Goal: Task Accomplishment & Management: Use online tool/utility

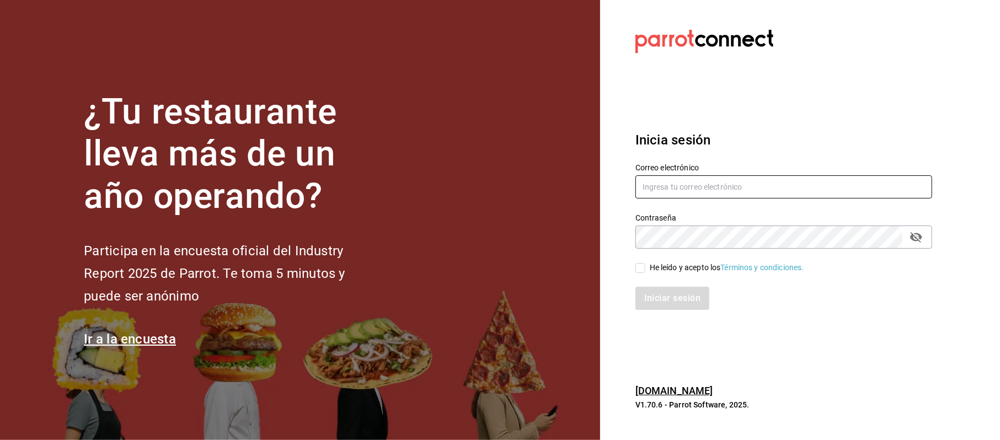
click at [665, 190] on input "text" at bounding box center [784, 186] width 297 height 23
type input "cinthiasgs15@gmail.com"
click at [675, 271] on div "He leído y acepto los Términos y condiciones." at bounding box center [727, 268] width 154 height 12
click at [645, 271] on input "He leído y acepto los Términos y condiciones." at bounding box center [641, 268] width 10 height 10
checkbox input "true"
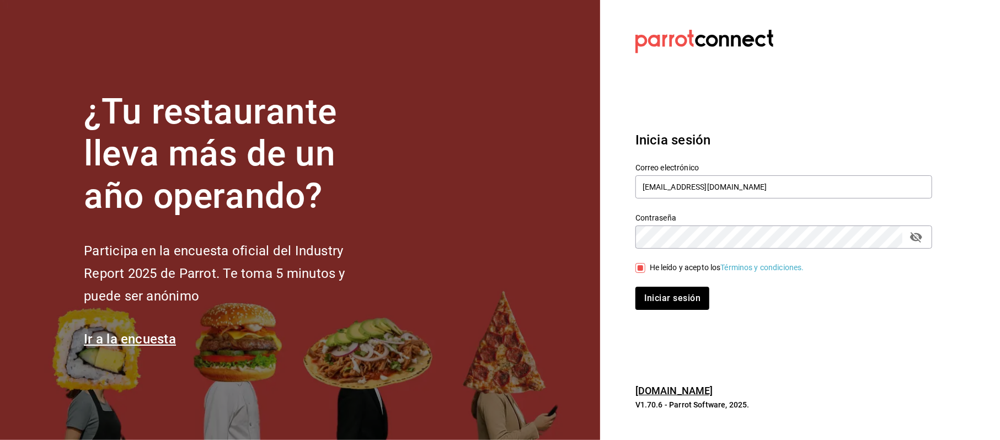
click at [924, 237] on button "passwordField" at bounding box center [916, 237] width 19 height 19
click at [695, 299] on button "Iniciar sesión" at bounding box center [673, 298] width 75 height 23
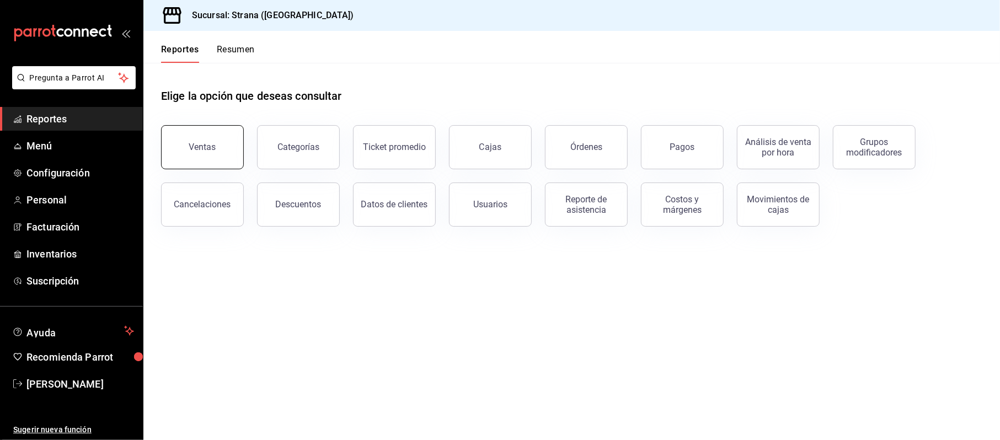
click at [170, 151] on button "Ventas" at bounding box center [202, 147] width 83 height 44
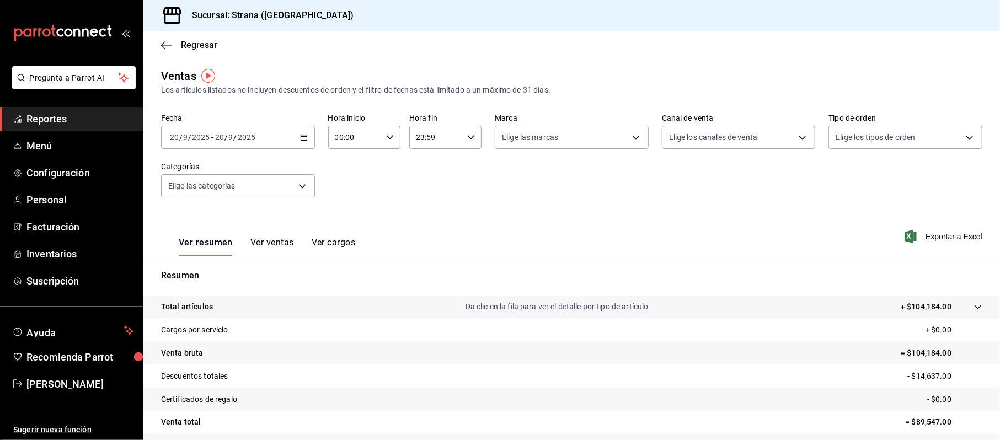
drag, startPoint x: 49, startPoint y: 389, endPoint x: 73, endPoint y: 378, distance: 26.4
click at [50, 389] on span "[PERSON_NAME]" at bounding box center [80, 384] width 108 height 15
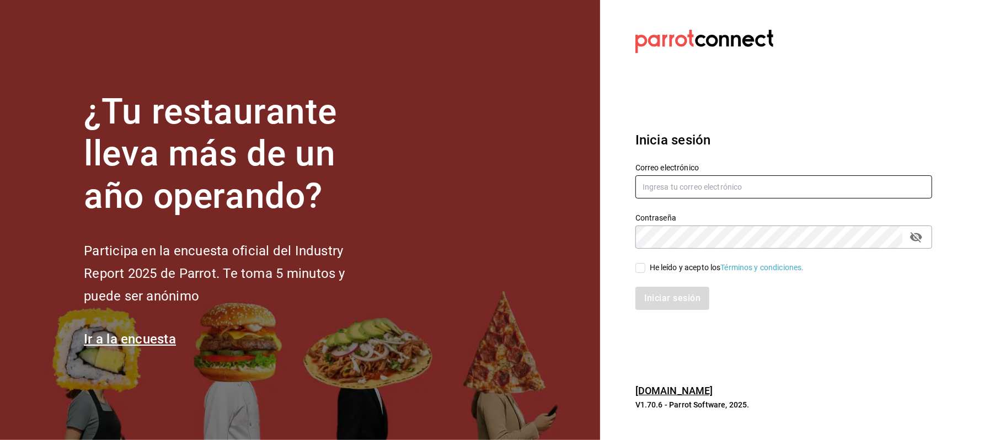
click at [698, 199] on input "text" at bounding box center [784, 186] width 297 height 23
type input "[EMAIL_ADDRESS][DOMAIN_NAME]"
click at [674, 270] on div "He leído y acepto los Términos y condiciones." at bounding box center [727, 268] width 154 height 12
click at [645, 270] on input "He leído y acepto los Términos y condiciones." at bounding box center [641, 268] width 10 height 10
checkbox input "true"
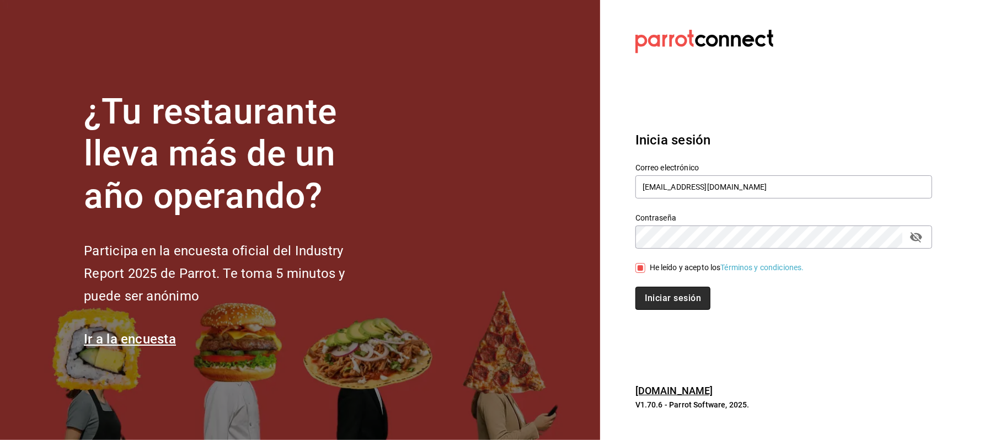
click at [672, 307] on button "Iniciar sesión" at bounding box center [673, 298] width 75 height 23
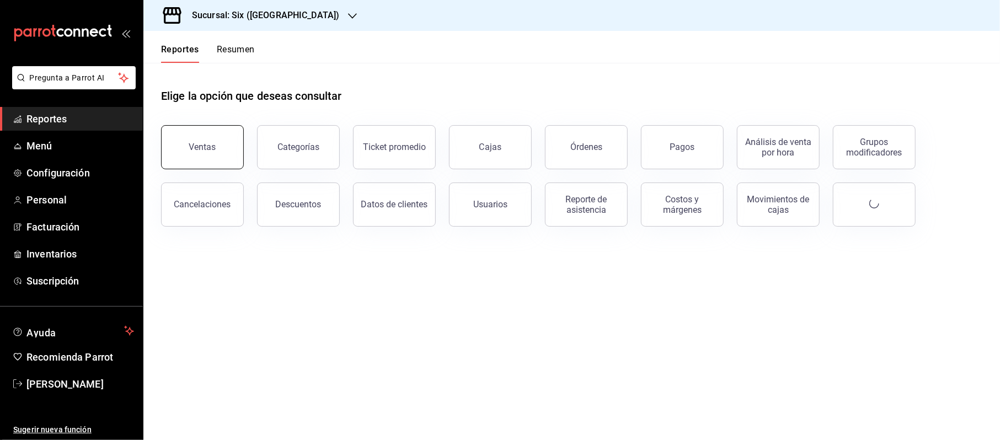
click at [212, 151] on div "Ventas" at bounding box center [202, 147] width 27 height 10
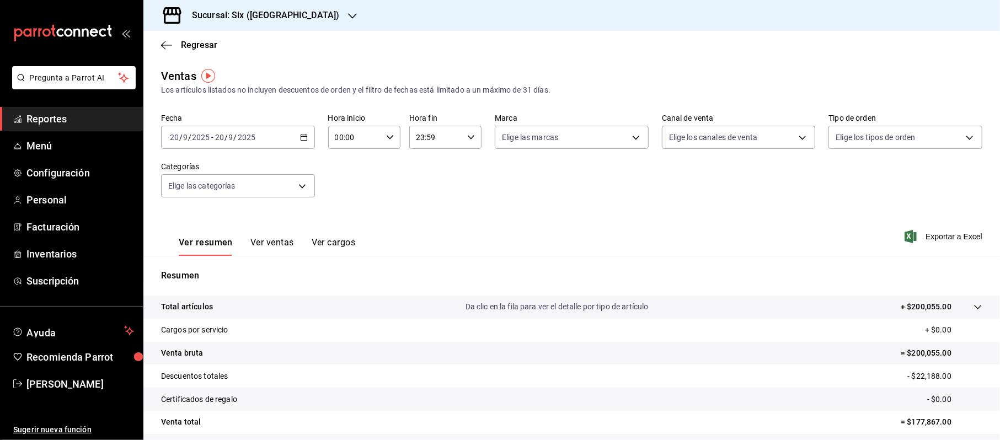
click at [302, 136] on icon "button" at bounding box center [304, 138] width 8 height 8
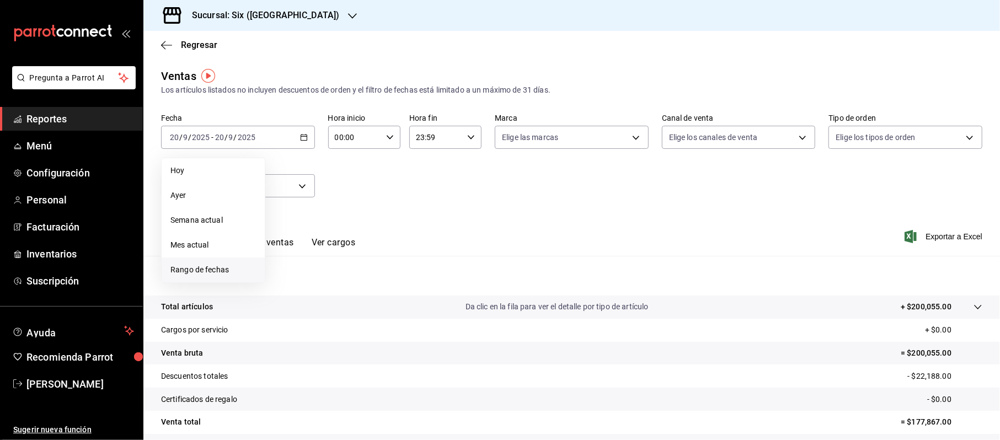
click at [197, 263] on li "Rango de fechas" at bounding box center [213, 270] width 103 height 25
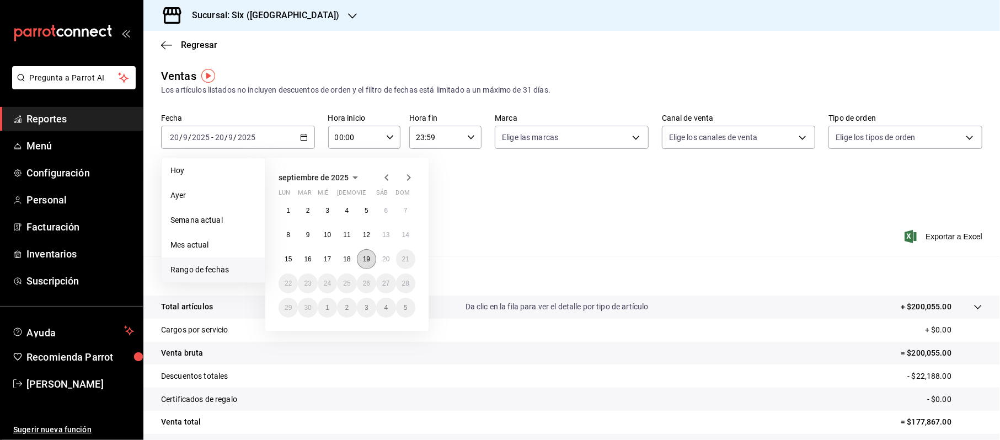
click at [370, 257] on abbr "19" at bounding box center [366, 259] width 7 height 8
click at [389, 258] on button "20" at bounding box center [385, 259] width 19 height 20
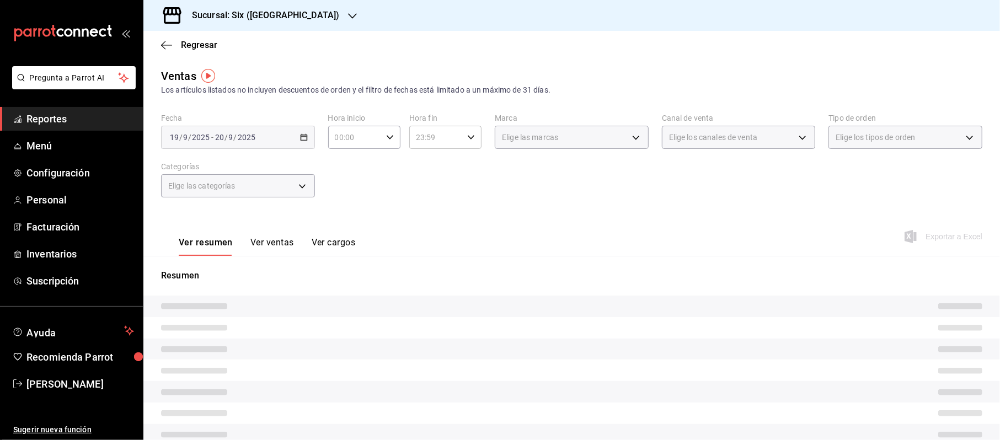
click at [349, 134] on input "00:00" at bounding box center [355, 137] width 54 height 22
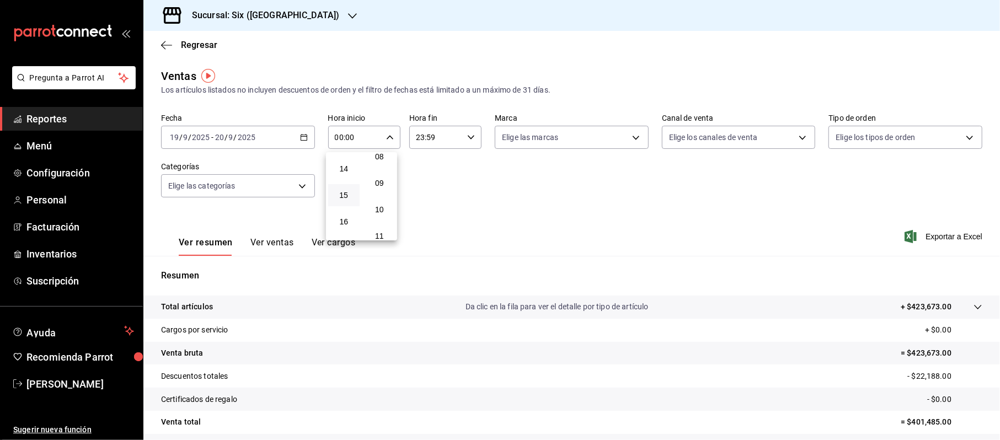
scroll to position [441, 0]
click at [340, 227] on span "19" at bounding box center [344, 227] width 18 height 9
type input "19:00"
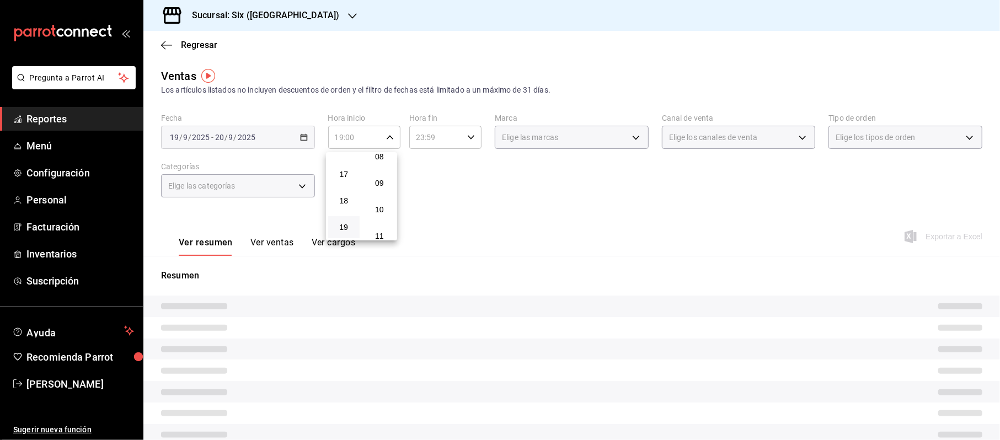
click at [415, 131] on div at bounding box center [500, 220] width 1000 height 440
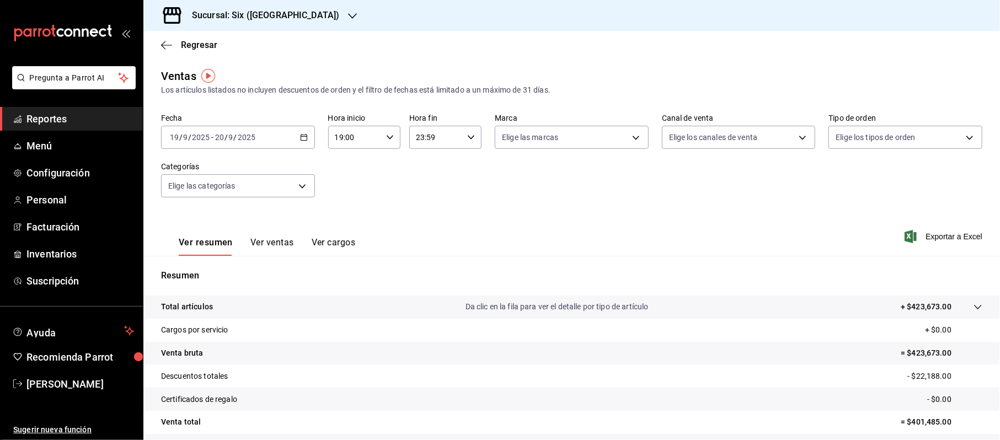
click at [416, 137] on input "23:59" at bounding box center [436, 137] width 54 height 22
click at [435, 192] on button "08" at bounding box center [423, 198] width 31 height 22
type input "08:59"
click at [521, 188] on div at bounding box center [500, 220] width 1000 height 440
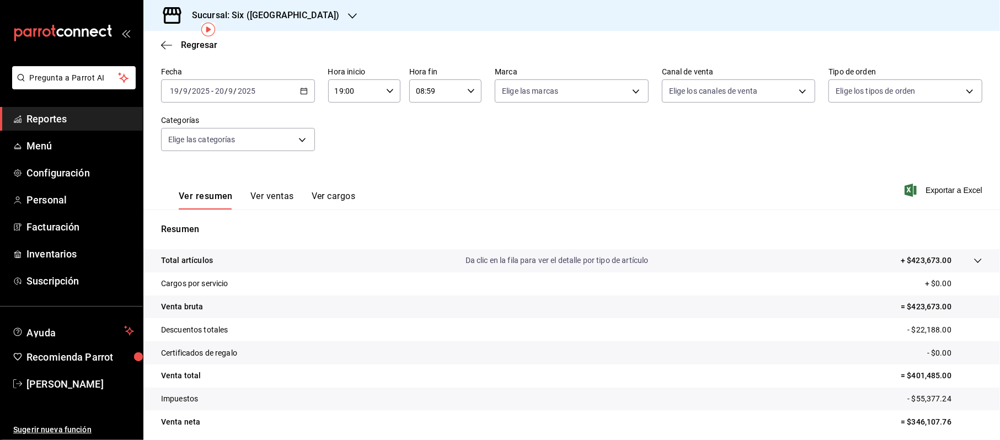
scroll to position [46, 0]
